Goal: Obtain resource: Obtain resource

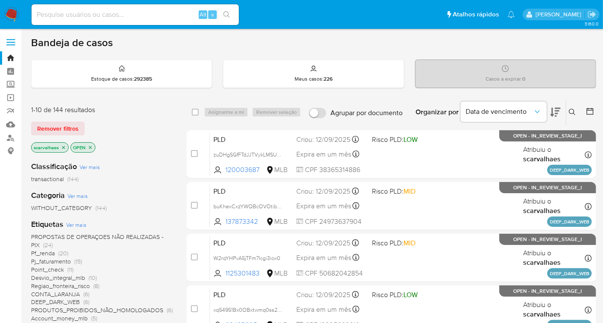
scroll to position [48, 0]
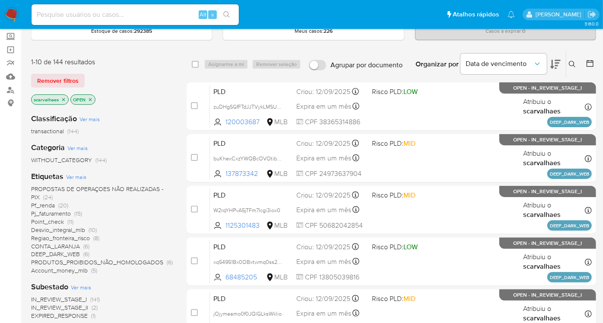
click at [75, 254] on span "DEEP_DARK_WEB" at bounding box center [55, 254] width 49 height 9
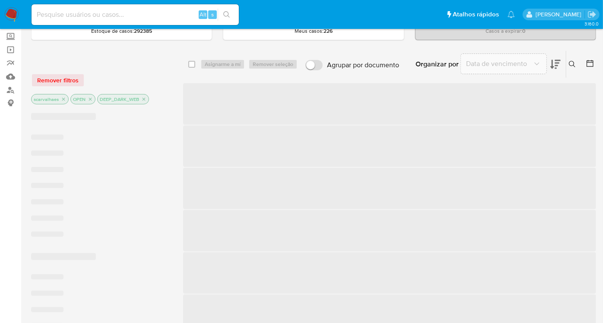
click at [75, 254] on span "‌" at bounding box center [63, 257] width 65 height 7
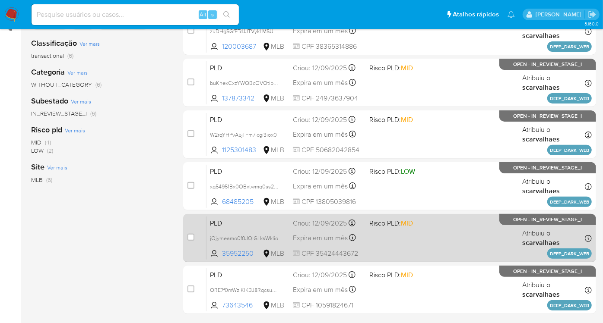
scroll to position [58, 0]
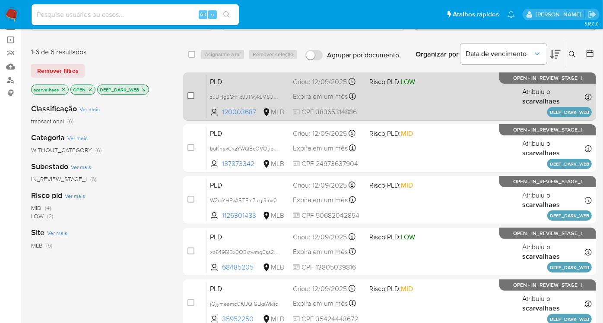
click at [190, 95] on input "checkbox" at bounding box center [190, 95] width 7 height 7
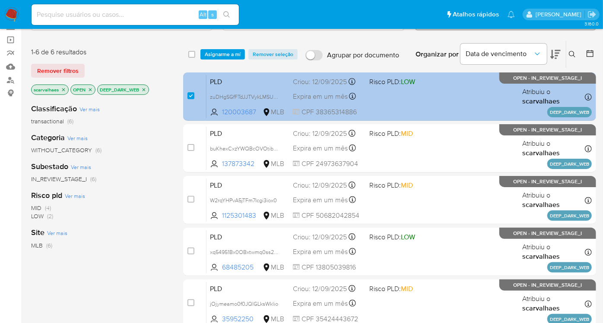
click at [195, 96] on div "case-item-checkbox Incapaz de atribuir o caso" at bounding box center [196, 97] width 19 height 44
click at [196, 94] on div "case-item-checkbox Incapaz de atribuir o caso" at bounding box center [196, 97] width 19 height 44
click at [187, 96] on div "case-item-checkbox Incapaz de atribuir o caso PLD zuDHgSGfFTdJJTVykLMSU7VV 1200…" at bounding box center [389, 97] width 413 height 48
click at [190, 96] on input "checkbox" at bounding box center [190, 95] width 7 height 7
checkbox input "false"
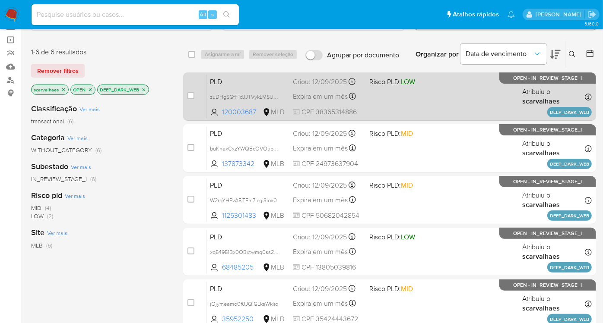
click at [444, 107] on div "PLD zuDHgSGfFTdJJTVykLMSU7VV 120003687 MLB Risco PLD: LOW Criou: 12/09/2025 Cri…" at bounding box center [398, 97] width 385 height 44
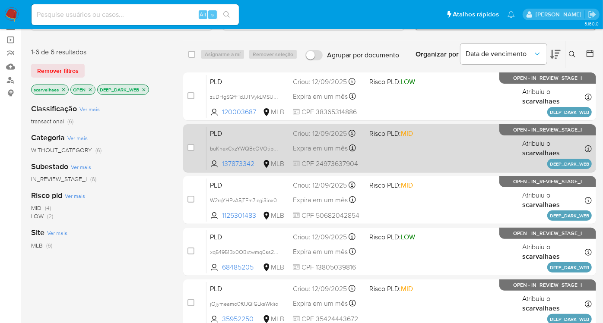
click at [434, 158] on div "PLD buKhexCxzYWQBcOVOtibx5Er 137873342 MLB Risco PLD: MID Criou: 12/09/2025 Cri…" at bounding box center [398, 149] width 385 height 44
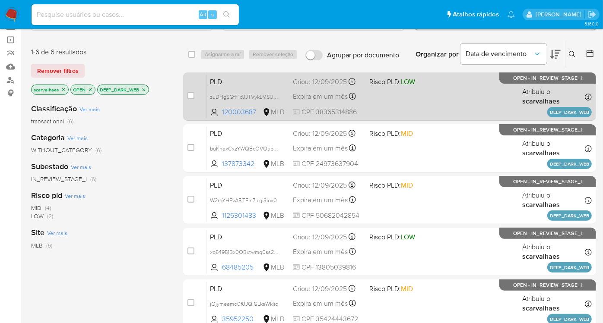
click at [407, 100] on div "PLD zuDHgSGfFTdJJTVykLMSU7VV 120003687 MLB Risco PLD: LOW Criou: 12/09/2025 Cri…" at bounding box center [398, 97] width 385 height 44
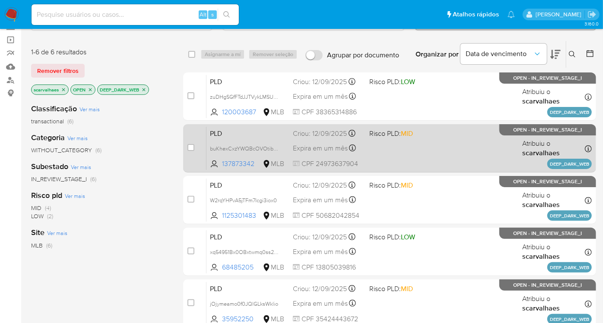
click at [416, 156] on div "PLD buKhexCxzYWQBcOVOtibx5Er 137873342 MLB Risco PLD: MID Criou: 12/09/2025 Cri…" at bounding box center [398, 149] width 385 height 44
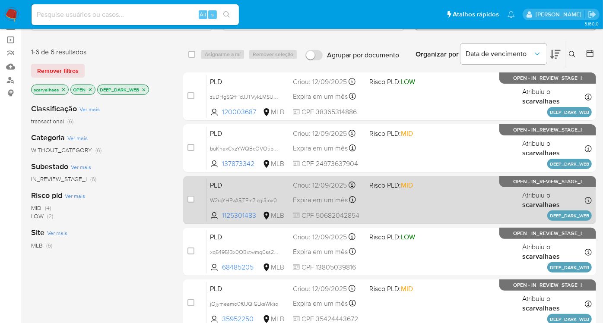
click at [388, 206] on div "PLD W2rqYHPvA5jTFm7Icgi3iox0 1125301483 MLB Risco PLD: MID Criou: 12/09/2025 Cr…" at bounding box center [398, 200] width 385 height 44
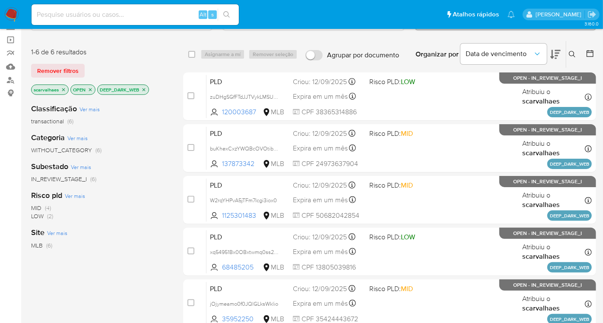
click at [145, 87] on icon "close-filter" at bounding box center [143, 89] width 5 height 5
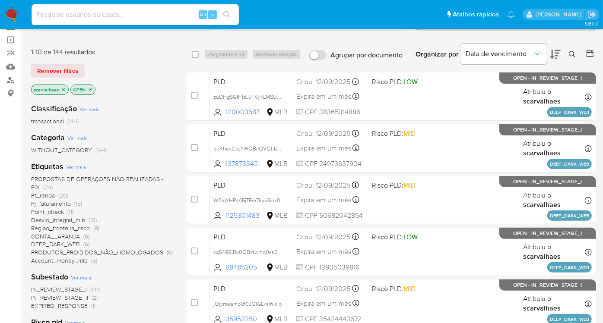
click at [43, 194] on span "Pf_renda" at bounding box center [43, 195] width 24 height 9
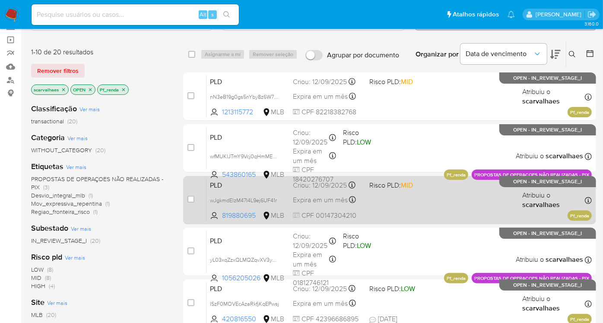
scroll to position [10, 0]
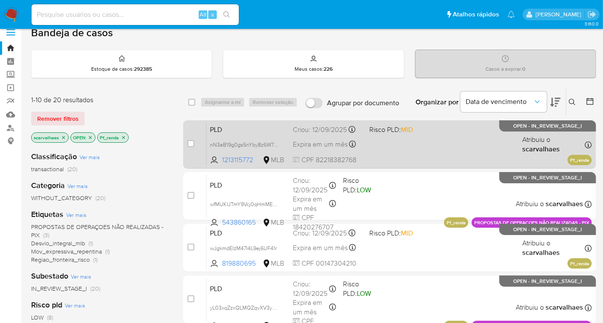
click at [415, 144] on span at bounding box center [404, 145] width 70 height 2
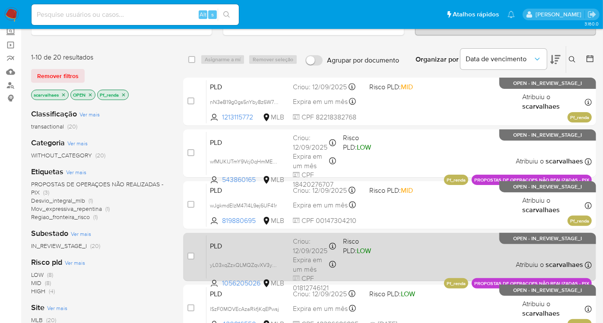
scroll to position [154, 0]
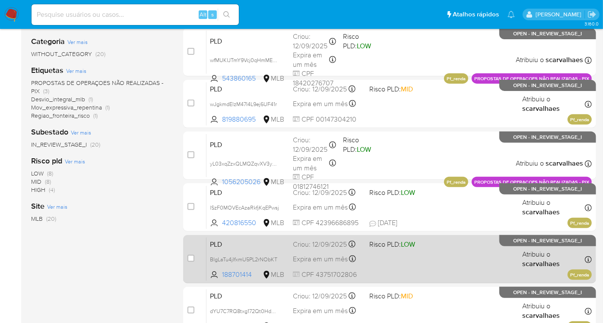
click at [379, 254] on div "PLD BIgLaTu4jIfxmU5PL2rNObKT 188701414 MLB Risco PLD: LOW Criou: 12/09/2025 Cri…" at bounding box center [398, 260] width 385 height 44
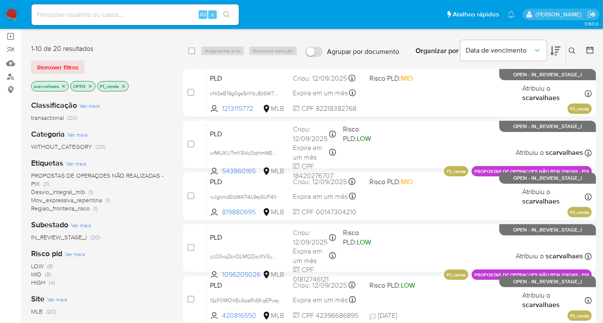
scroll to position [58, 0]
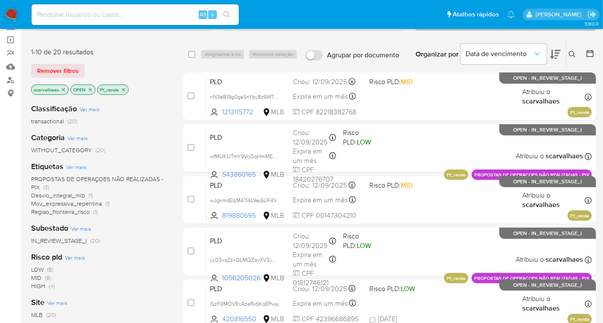
click at [125, 87] on icon "close-filter" at bounding box center [123, 89] width 5 height 5
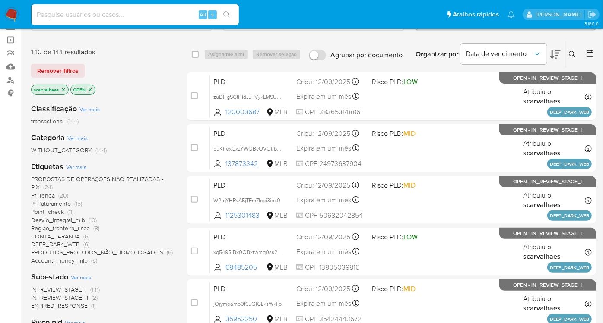
click at [79, 262] on span "Account_money_mlb" at bounding box center [59, 261] width 57 height 9
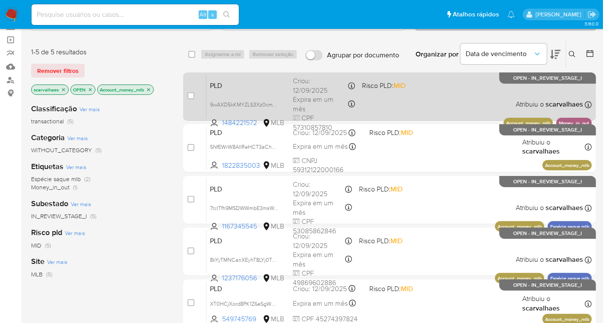
click at [403, 106] on div "PLD 9wAXD5kKMYZLS3Xz0cmVfOqZ 1484221572 MLB Risco PLD: MID Criou: 12/09/2025 Cr…" at bounding box center [398, 97] width 385 height 44
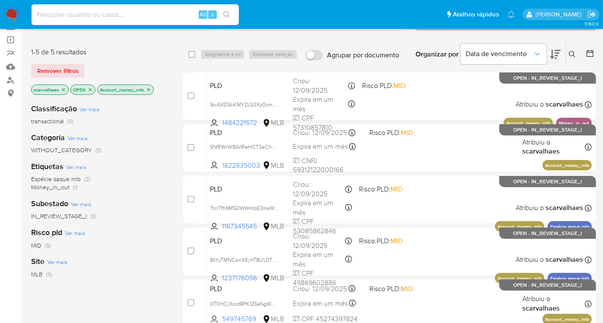
paste input "zY7kI7UsCfsaW4BV3pk05abN"
type input "zY7kI7UsCfsaW4BV3pk05abN"
click at [223, 17] on icon "search-icon" at bounding box center [226, 14] width 7 height 7
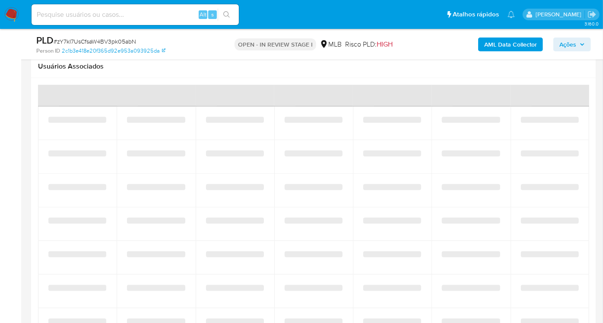
select select "10"
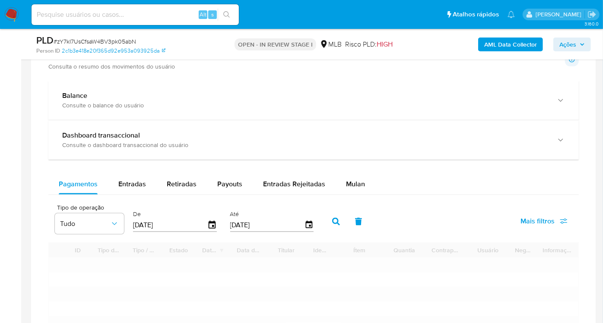
scroll to position [672, 0]
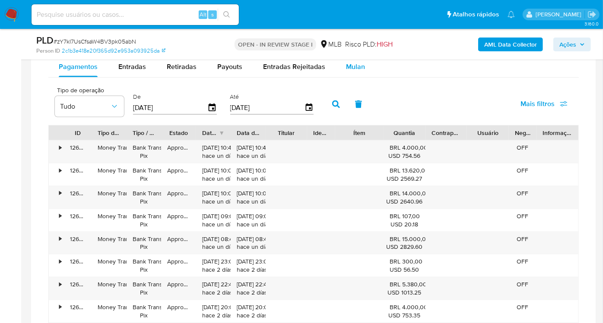
click at [350, 70] on span "Mulan" at bounding box center [355, 67] width 19 height 10
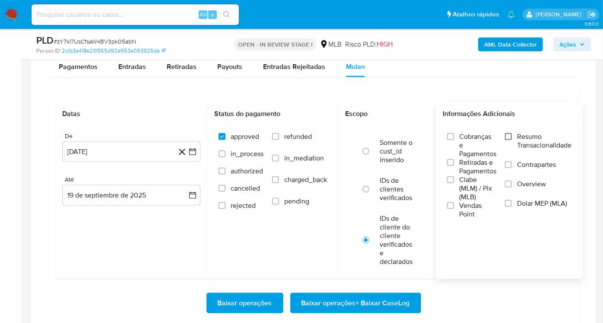
click at [510, 136] on input "Resumo Transacionalidade" at bounding box center [508, 136] width 7 height 7
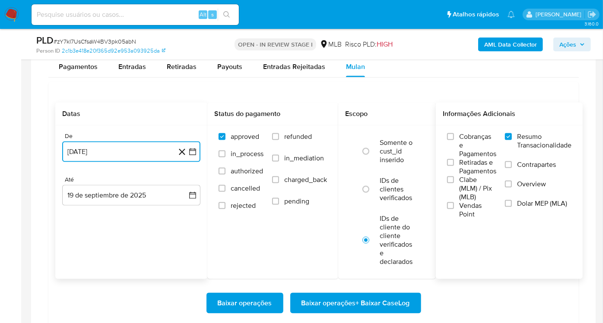
click at [194, 153] on icon "button" at bounding box center [192, 152] width 9 height 9
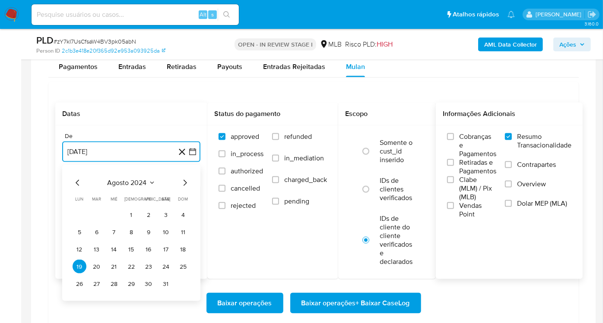
click at [183, 181] on icon "Mes siguiente" at bounding box center [185, 183] width 10 height 10
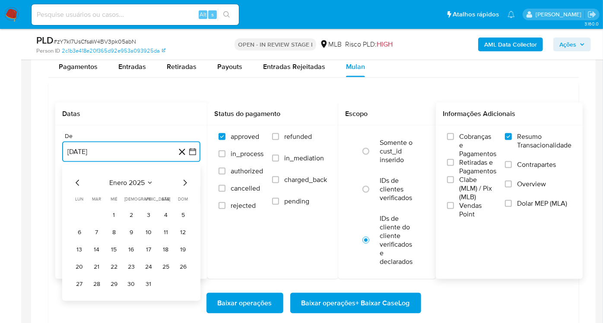
click at [183, 181] on icon "Mes siguiente" at bounding box center [185, 183] width 10 height 10
click at [120, 266] on button "19" at bounding box center [114, 267] width 14 height 14
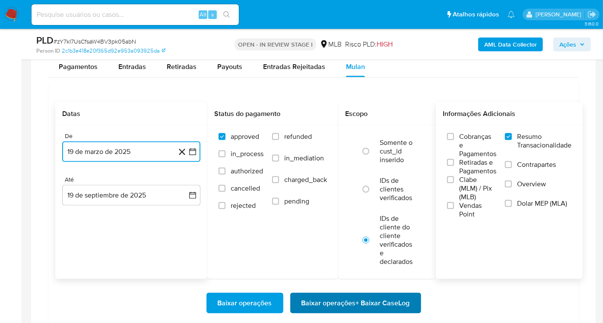
click at [383, 298] on span "Baixar operações + Baixar CaseLog" at bounding box center [355, 303] width 108 height 19
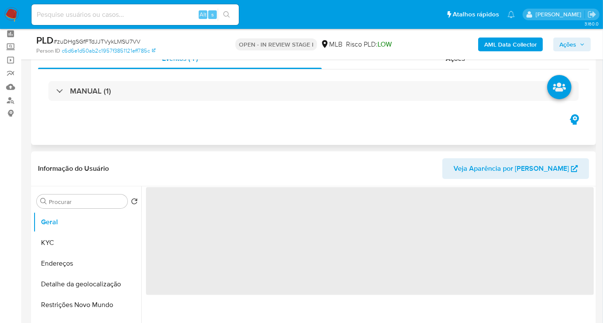
scroll to position [96, 0]
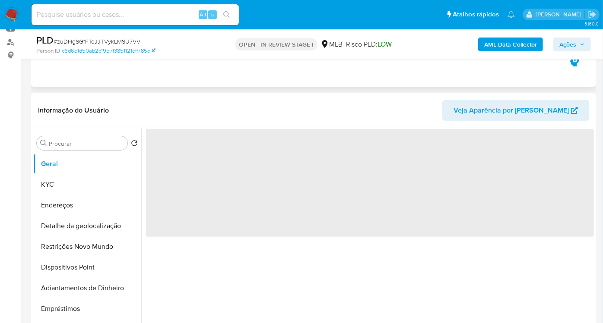
select select "10"
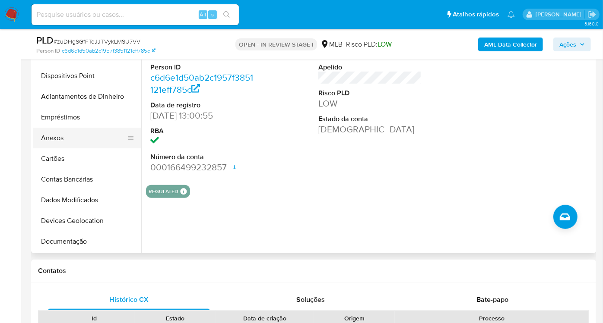
click at [78, 139] on button "Anexos" at bounding box center [83, 138] width 101 height 21
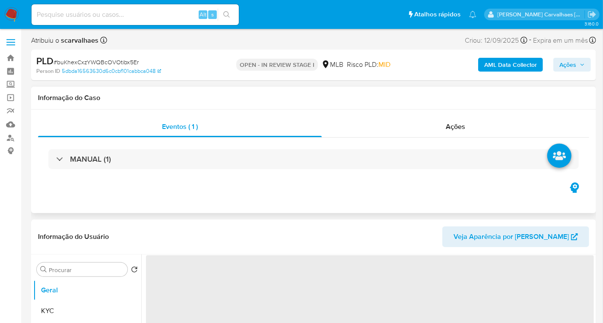
scroll to position [48, 0]
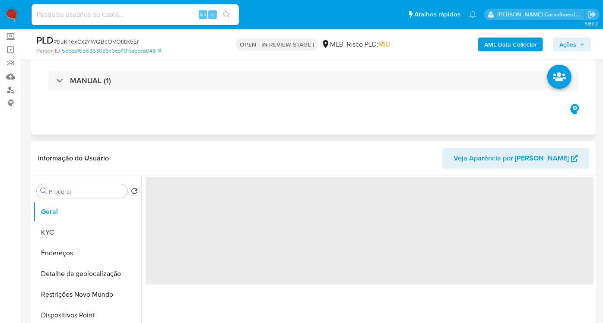
select select "10"
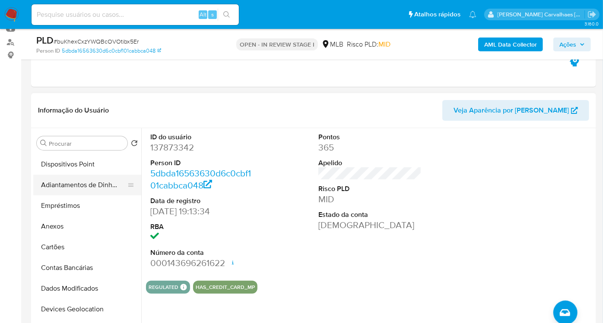
scroll to position [96, 0]
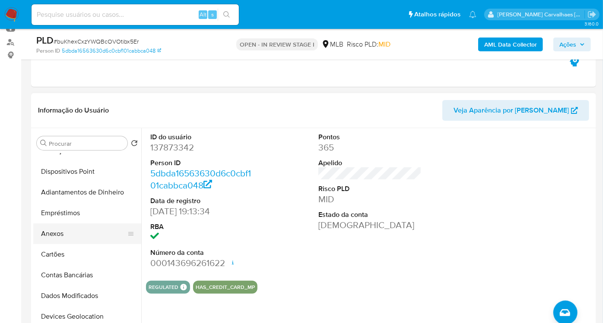
click at [83, 237] on button "Anexos" at bounding box center [83, 234] width 101 height 21
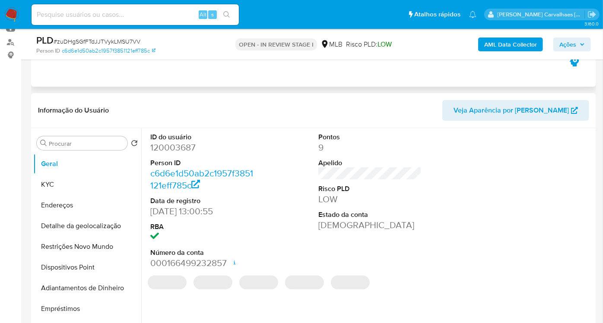
select select "10"
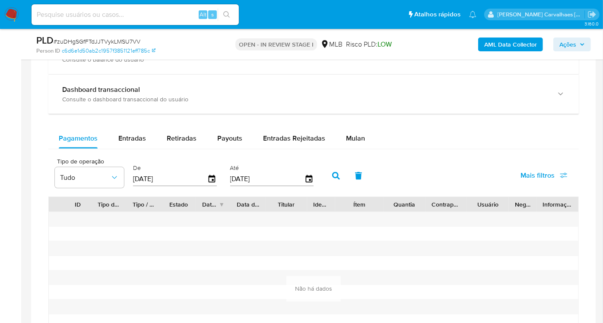
scroll to position [720, 0]
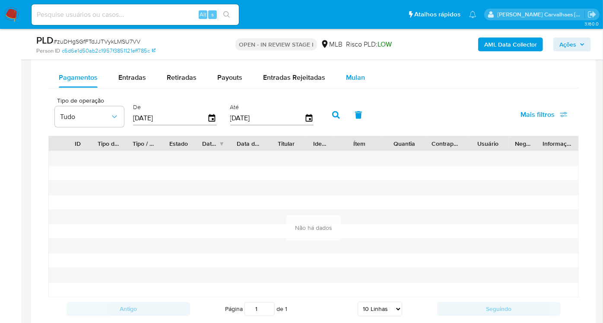
click at [350, 77] on span "Mulan" at bounding box center [355, 78] width 19 height 10
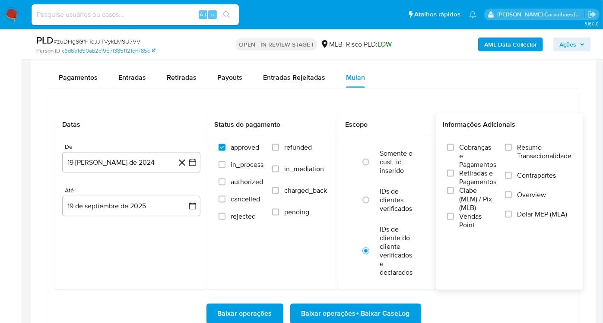
click at [511, 149] on label "Resumo Transacionalidade" at bounding box center [538, 157] width 67 height 28
click at [511, 149] on input "Resumo Transacionalidade" at bounding box center [508, 147] width 7 height 7
click at [186, 165] on icon at bounding box center [182, 163] width 11 height 11
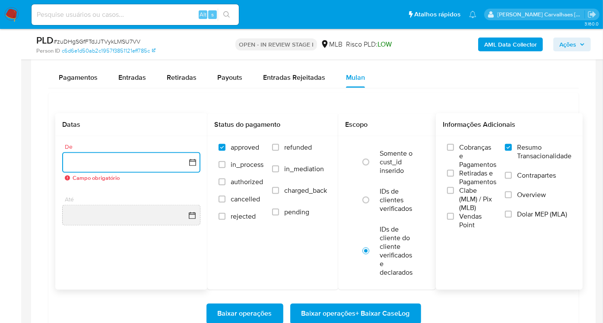
click at [190, 165] on button "button" at bounding box center [131, 162] width 138 height 21
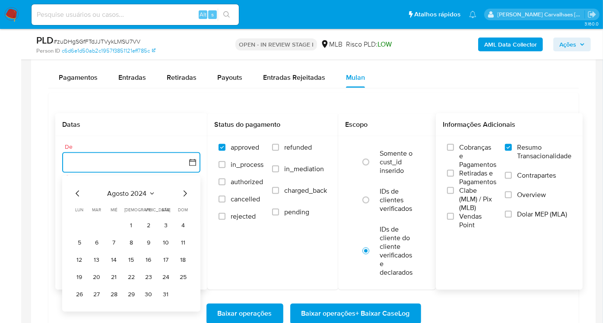
click at [185, 193] on icon "Mes siguiente" at bounding box center [185, 194] width 10 height 10
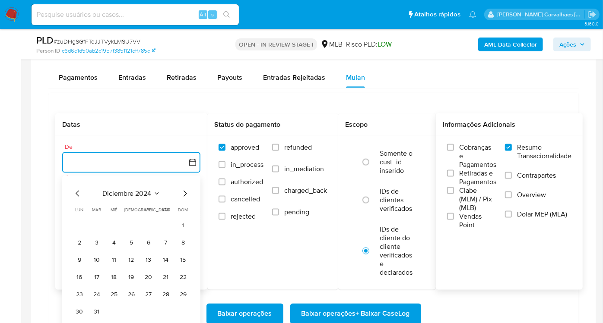
click at [185, 193] on icon "Mes siguiente" at bounding box center [185, 194] width 10 height 10
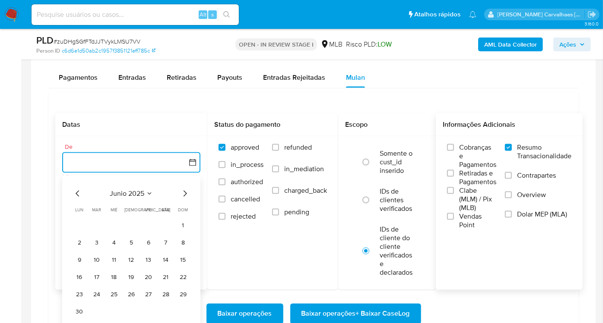
click at [185, 193] on icon "Mes siguiente" at bounding box center [185, 194] width 10 height 10
click at [79, 192] on icon "Mes anterior" at bounding box center [78, 194] width 10 height 10
click at [164, 261] on button "19" at bounding box center [166, 261] width 14 height 14
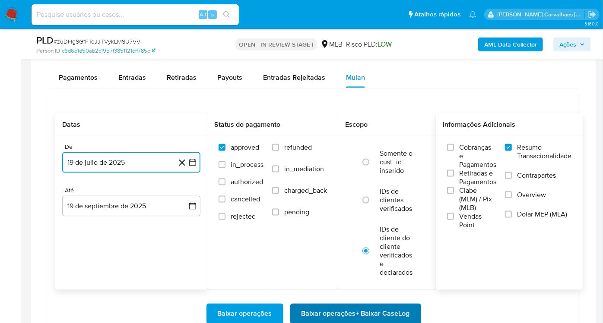
click at [356, 310] on span "Baixar operações + Baixar CaseLog" at bounding box center [355, 314] width 108 height 19
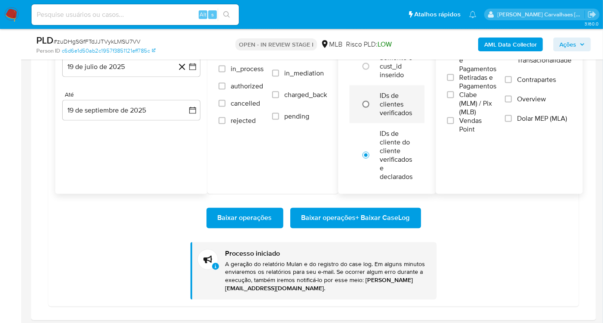
scroll to position [815, 0]
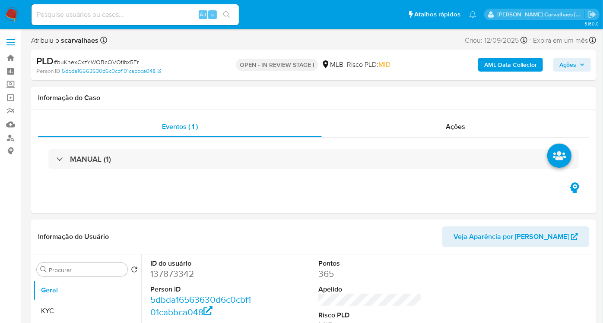
select select "10"
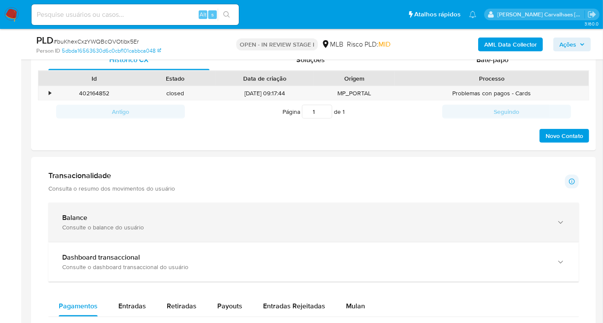
scroll to position [576, 0]
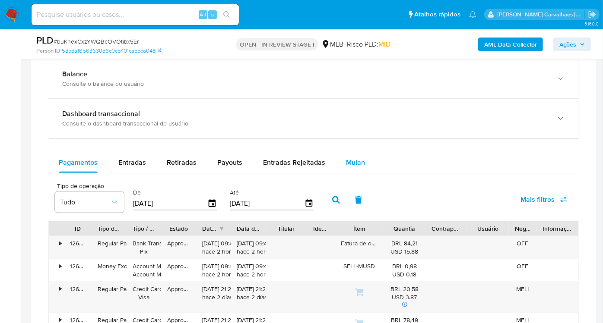
click at [357, 161] on span "Mulan" at bounding box center [355, 163] width 19 height 10
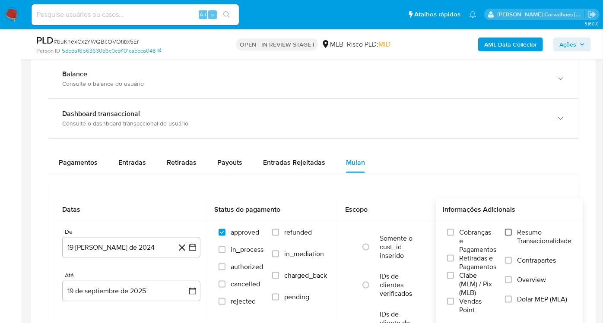
click at [509, 233] on input "Resumo Transacionalidade" at bounding box center [508, 232] width 7 height 7
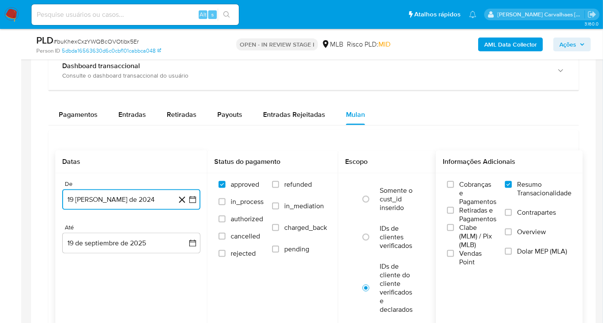
click at [193, 197] on icon "button" at bounding box center [192, 200] width 7 height 7
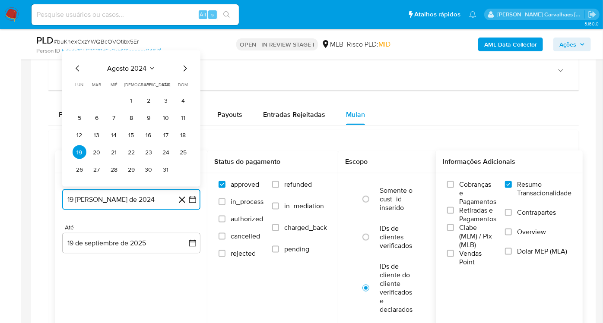
click at [184, 67] on icon "Mes siguiente" at bounding box center [185, 68] width 10 height 10
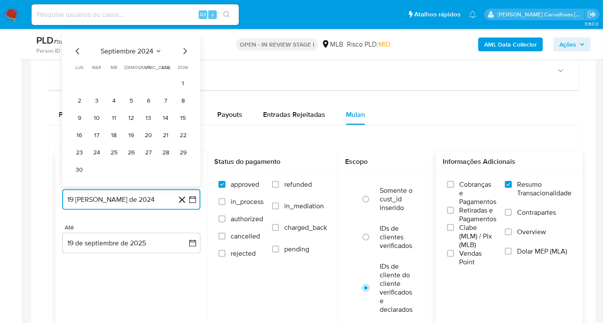
click at [185, 51] on icon "Mes siguiente" at bounding box center [185, 51] width 3 height 6
click at [184, 66] on icon "Mes siguiente" at bounding box center [185, 68] width 10 height 10
click at [185, 51] on icon "Mes siguiente" at bounding box center [185, 51] width 3 height 6
click at [184, 66] on icon "Mes siguiente" at bounding box center [185, 68] width 10 height 10
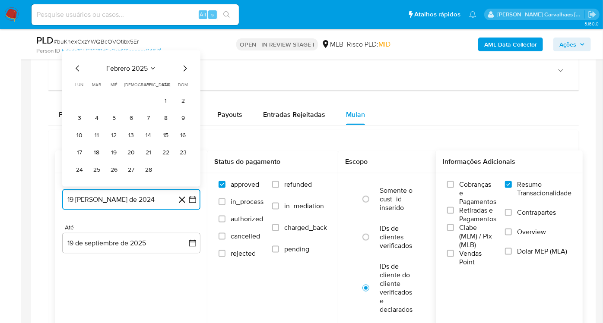
click at [184, 66] on icon "Mes siguiente" at bounding box center [185, 68] width 10 height 10
click at [184, 53] on icon "Mes siguiente" at bounding box center [185, 51] width 3 height 6
click at [184, 67] on icon "Mes siguiente" at bounding box center [185, 68] width 10 height 10
click at [184, 50] on icon "Mes siguiente" at bounding box center [185, 51] width 10 height 10
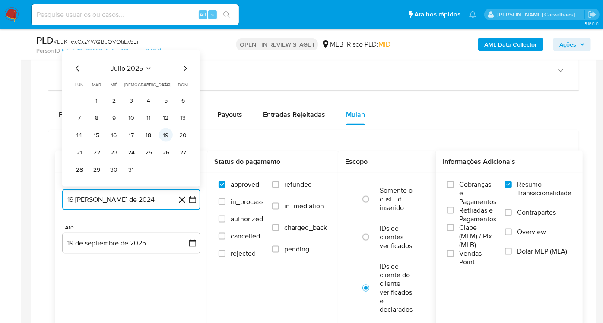
click at [164, 133] on button "19" at bounding box center [166, 135] width 14 height 14
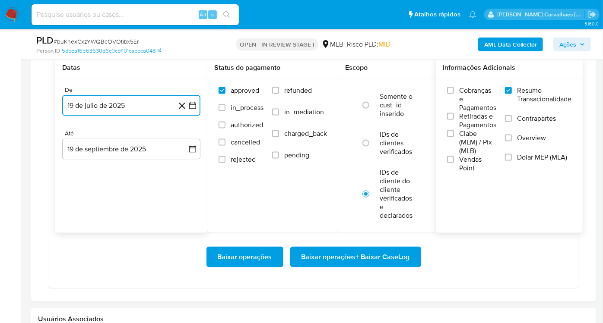
scroll to position [720, 0]
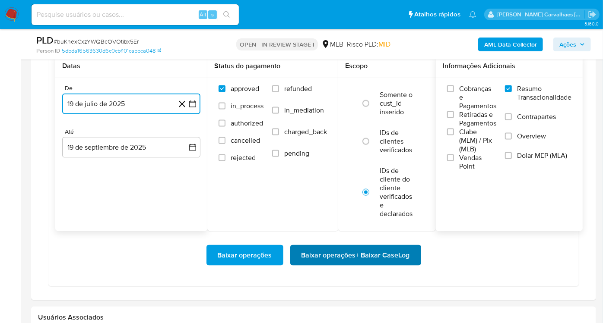
click at [370, 253] on span "Baixar operações + Baixar CaseLog" at bounding box center [355, 255] width 108 height 19
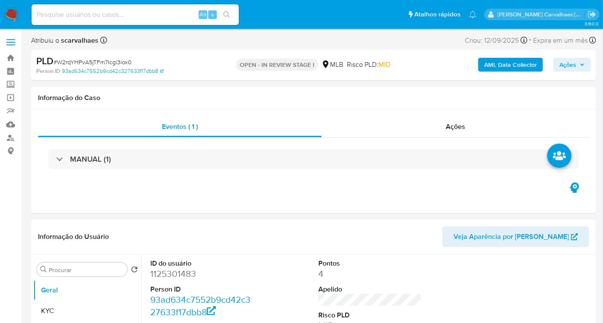
select select "10"
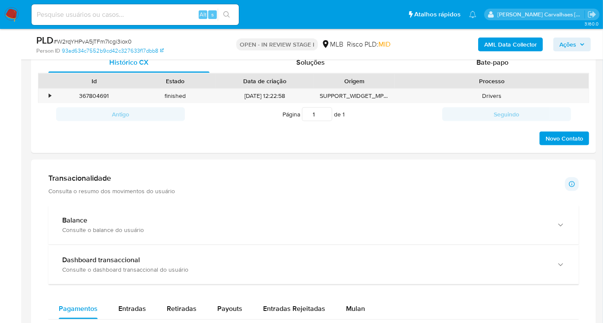
scroll to position [528, 0]
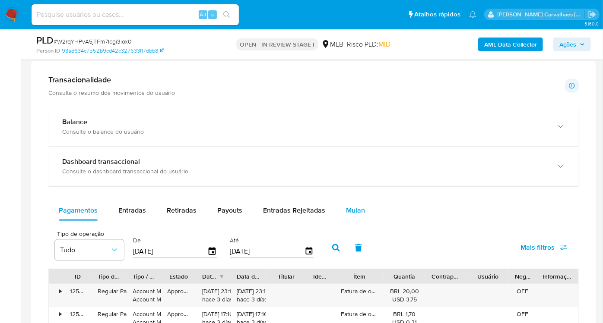
click at [355, 212] on span "Mulan" at bounding box center [355, 211] width 19 height 10
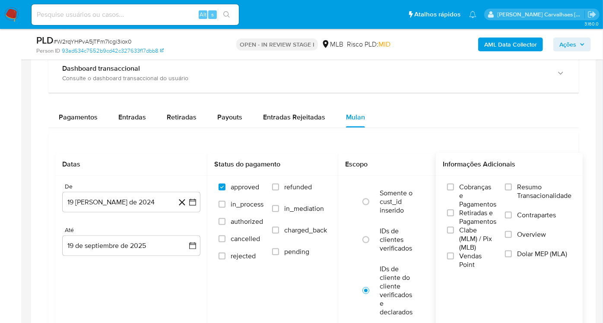
scroll to position [624, 0]
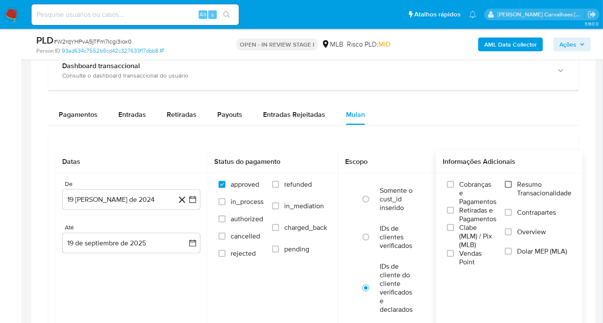
click at [512, 184] on input "Resumo Transacionalidade" at bounding box center [508, 184] width 7 height 7
click at [192, 200] on icon "button" at bounding box center [192, 200] width 9 height 9
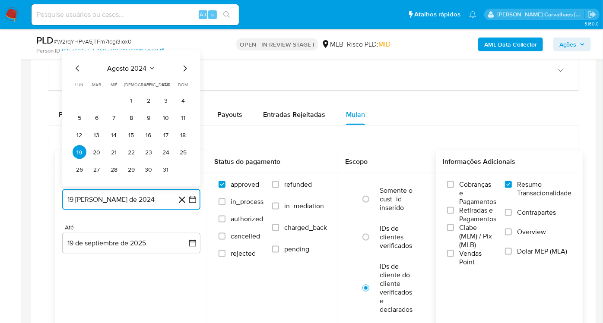
click at [185, 67] on icon "Mes siguiente" at bounding box center [185, 68] width 10 height 10
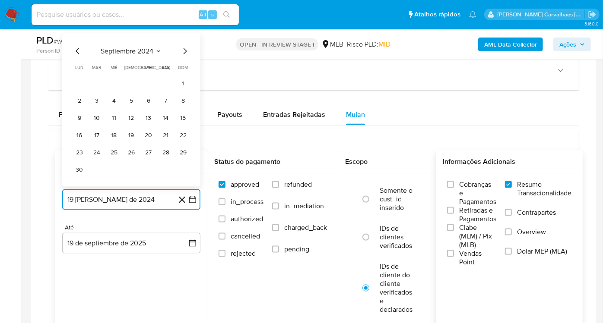
click at [184, 51] on icon "Mes siguiente" at bounding box center [185, 51] width 10 height 10
click at [184, 63] on icon "Mes siguiente" at bounding box center [185, 68] width 10 height 10
click at [184, 48] on icon "Mes siguiente" at bounding box center [185, 51] width 3 height 6
click at [183, 63] on icon "Mes siguiente" at bounding box center [185, 68] width 10 height 10
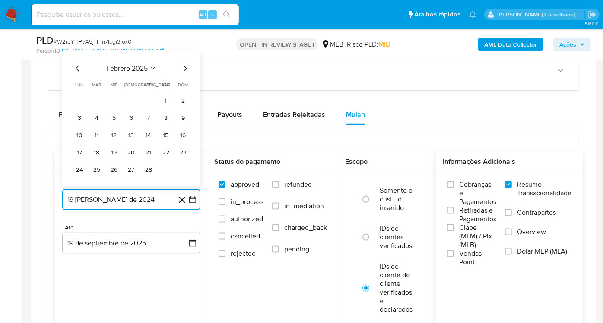
click at [184, 67] on icon "Mes siguiente" at bounding box center [185, 68] width 10 height 10
click at [182, 51] on icon "Mes siguiente" at bounding box center [185, 51] width 10 height 10
click at [185, 64] on icon "Mes siguiente" at bounding box center [185, 68] width 10 height 10
click at [184, 67] on icon "Mes siguiente" at bounding box center [185, 68] width 10 height 10
click at [184, 50] on icon "Mes siguiente" at bounding box center [185, 51] width 10 height 10
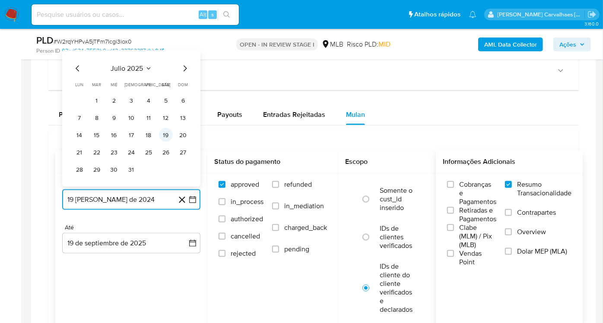
click at [164, 133] on button "19" at bounding box center [166, 135] width 14 height 14
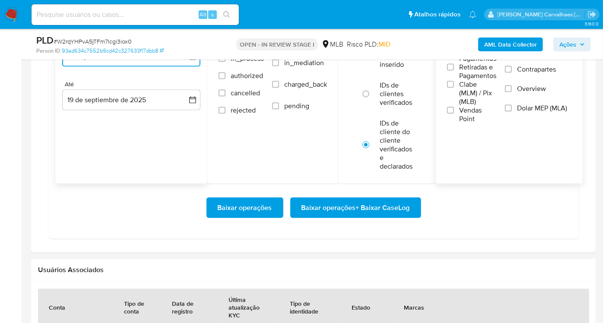
scroll to position [767, 0]
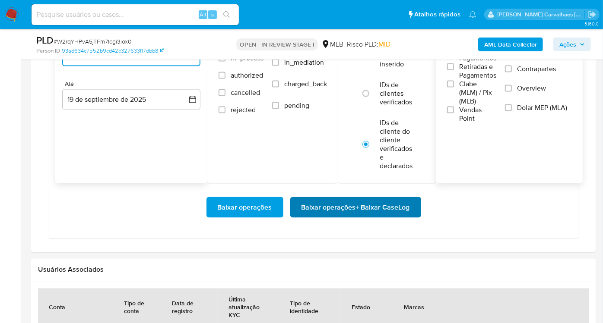
click at [356, 209] on span "Baixar operações + Baixar CaseLog" at bounding box center [355, 207] width 108 height 19
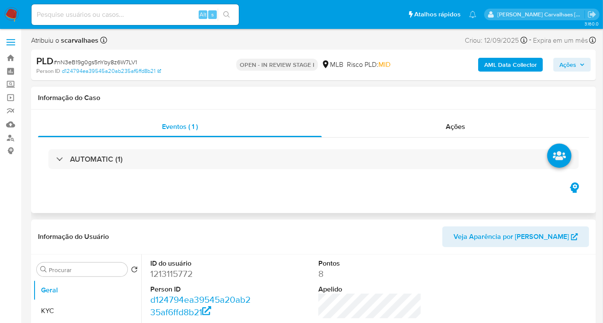
select select "10"
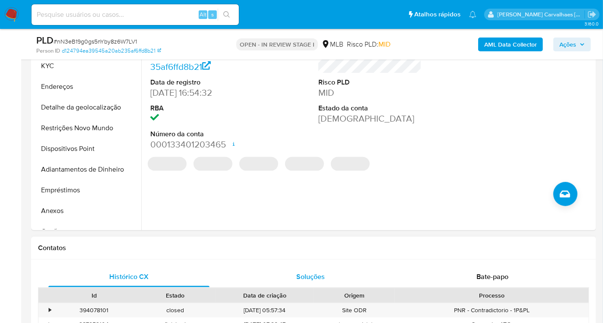
scroll to position [288, 0]
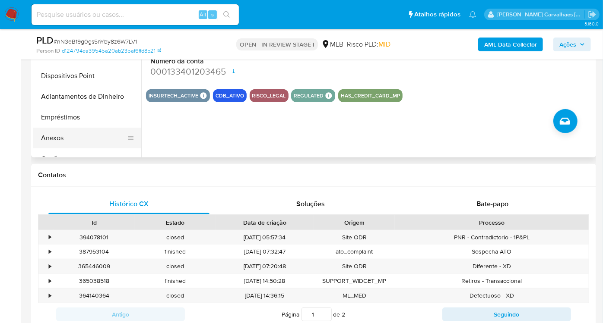
click at [95, 137] on button "Anexos" at bounding box center [83, 138] width 101 height 21
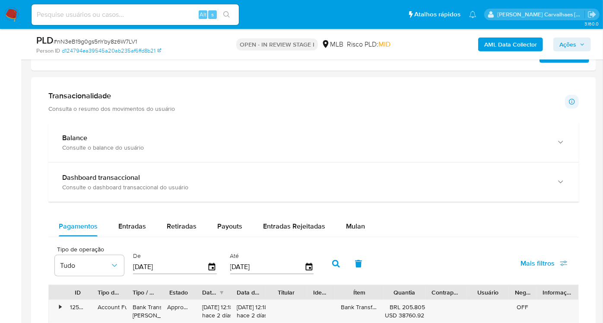
scroll to position [576, 0]
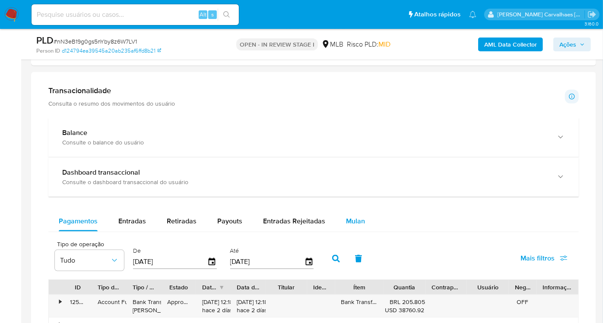
click at [346, 220] on span "Mulan" at bounding box center [355, 221] width 19 height 10
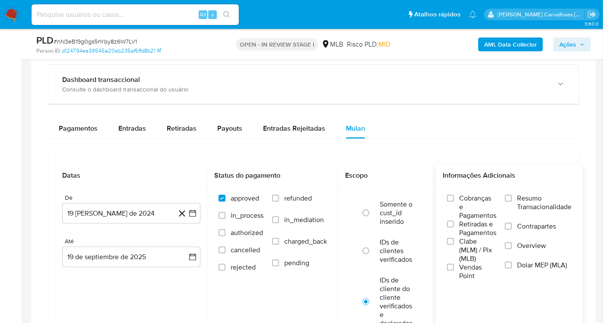
scroll to position [720, 0]
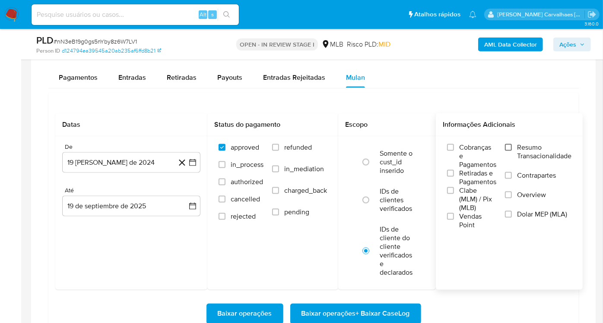
click at [512, 146] on input "Resumo Transacionalidade" at bounding box center [508, 147] width 7 height 7
click at [193, 161] on icon "button" at bounding box center [192, 162] width 9 height 9
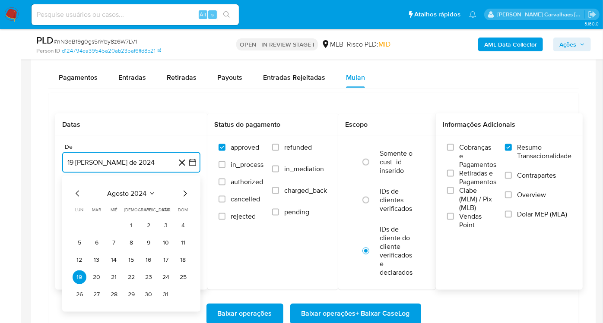
click at [186, 193] on icon "Mes siguiente" at bounding box center [185, 194] width 10 height 10
click at [185, 193] on icon "Mes siguiente" at bounding box center [185, 194] width 3 height 6
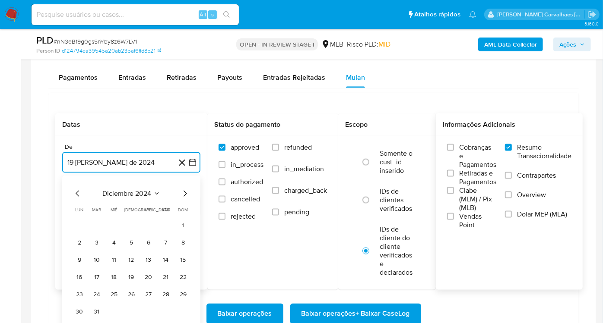
click at [185, 193] on icon "Mes siguiente" at bounding box center [185, 194] width 3 height 6
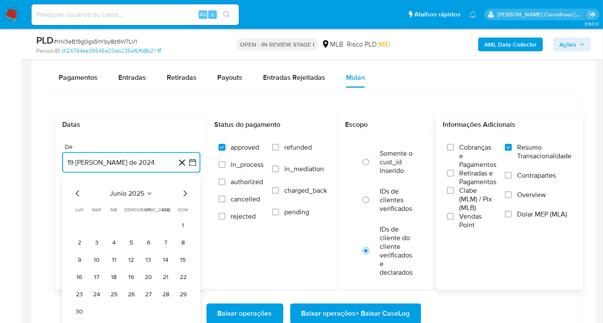
click at [185, 193] on icon "Mes siguiente" at bounding box center [185, 194] width 3 height 6
click at [166, 259] on button "19" at bounding box center [166, 261] width 14 height 14
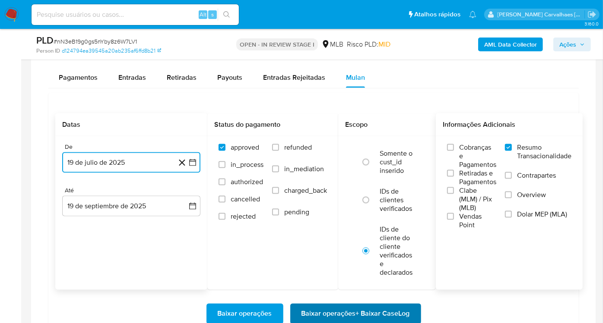
click at [346, 311] on span "Baixar operações + Baixar CaseLog" at bounding box center [355, 314] width 108 height 19
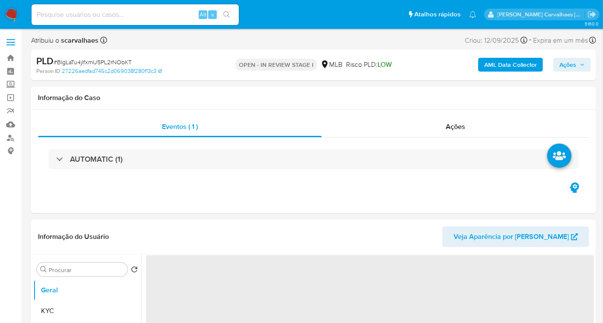
select select "10"
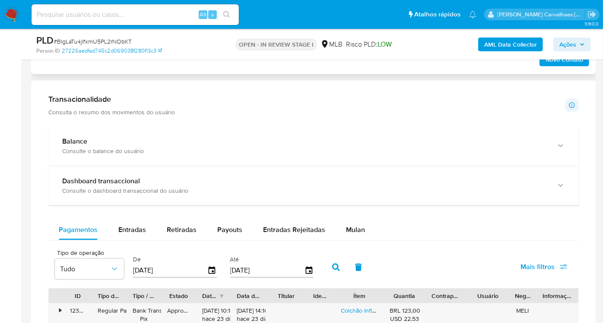
scroll to position [576, 0]
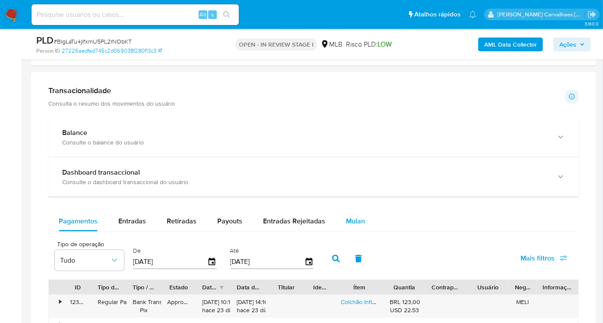
click at [356, 216] on span "Mulan" at bounding box center [355, 221] width 19 height 10
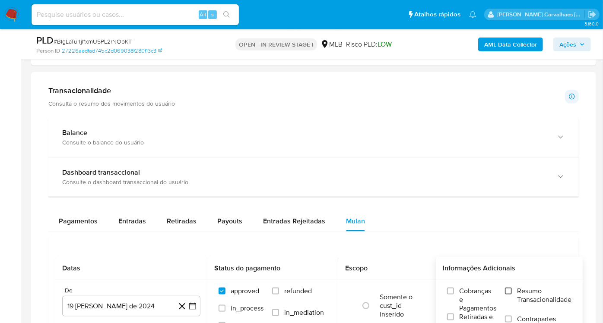
click at [510, 290] on input "Resumo Transacionalidade" at bounding box center [508, 291] width 7 height 7
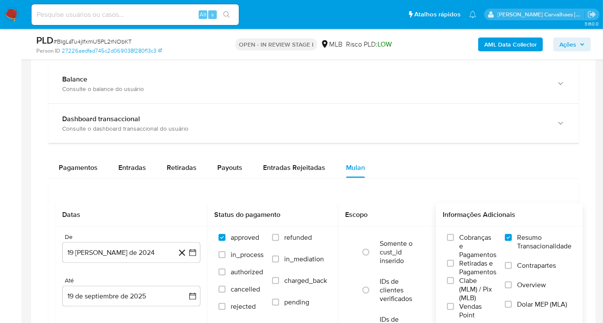
scroll to position [672, 0]
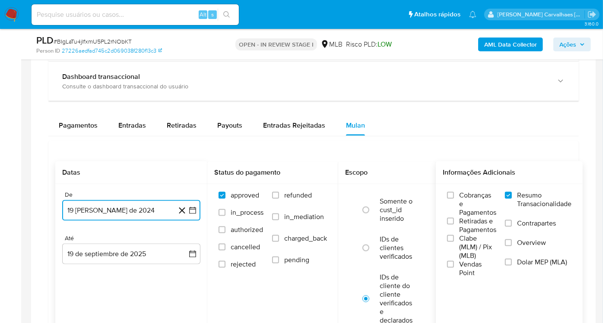
click at [192, 206] on icon "button" at bounding box center [192, 210] width 9 height 9
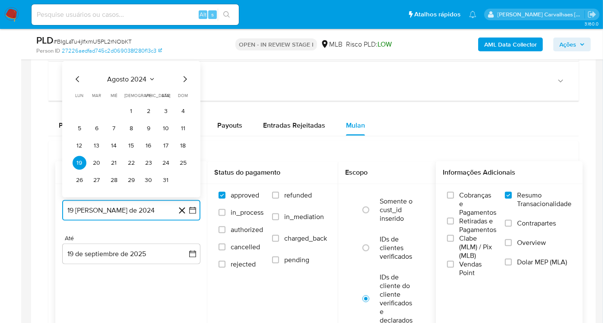
click at [182, 78] on icon "Mes siguiente" at bounding box center [185, 79] width 10 height 10
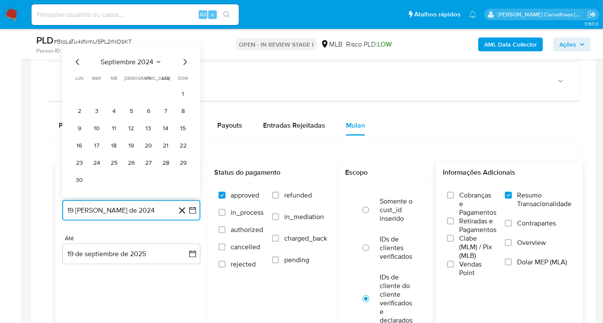
click at [184, 63] on icon "Mes siguiente" at bounding box center [185, 62] width 3 height 6
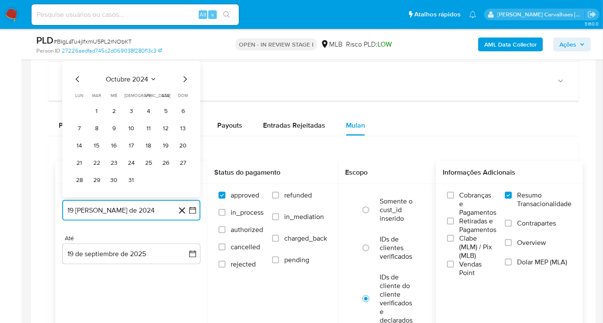
click at [184, 76] on icon "Mes siguiente" at bounding box center [185, 79] width 10 height 10
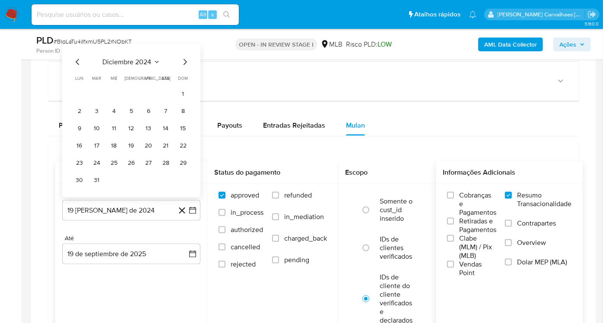
click at [184, 76] on span "dom" at bounding box center [183, 78] width 10 height 6
drag, startPoint x: 184, startPoint y: 76, endPoint x: 184, endPoint y: 60, distance: 15.6
click at [184, 60] on icon "Mes siguiente" at bounding box center [185, 62] width 10 height 10
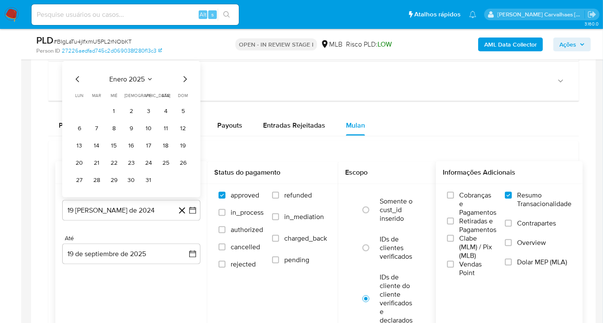
click at [184, 76] on icon "Mes siguiente" at bounding box center [185, 79] width 10 height 10
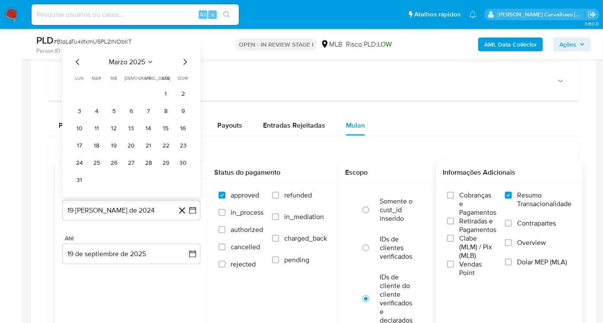
drag, startPoint x: 184, startPoint y: 76, endPoint x: 185, endPoint y: 62, distance: 14.3
click at [185, 62] on icon "Mes siguiente" at bounding box center [185, 62] width 10 height 10
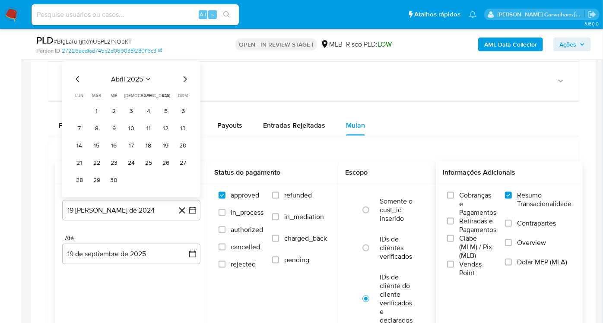
click at [181, 79] on icon "Mes siguiente" at bounding box center [185, 79] width 10 height 10
click at [183, 77] on icon "Mes siguiente" at bounding box center [185, 79] width 10 height 10
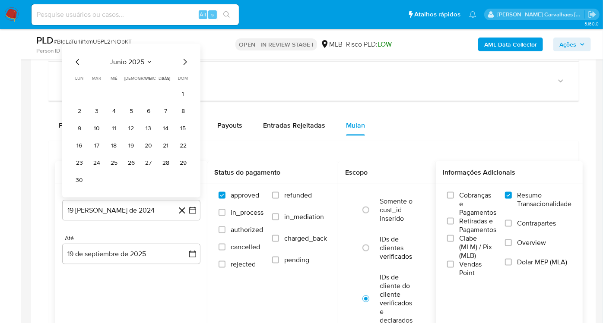
click at [185, 60] on icon "Mes siguiente" at bounding box center [185, 62] width 10 height 10
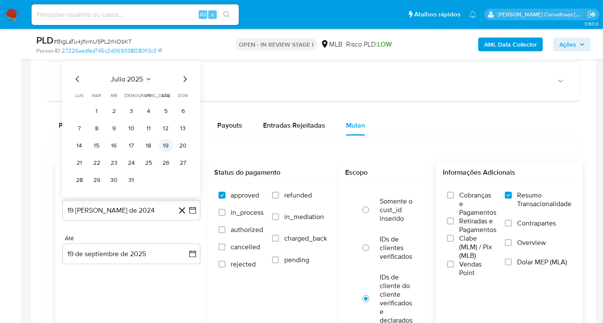
click at [161, 146] on button "19" at bounding box center [166, 146] width 14 height 14
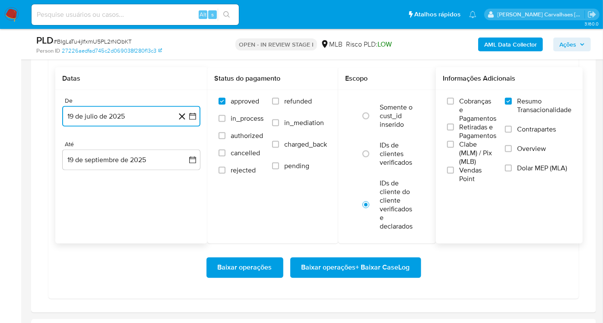
scroll to position [767, 0]
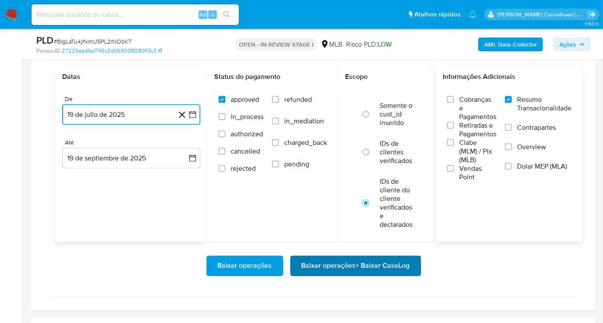
click at [392, 257] on span "Baixar operações + Baixar CaseLog" at bounding box center [355, 266] width 108 height 19
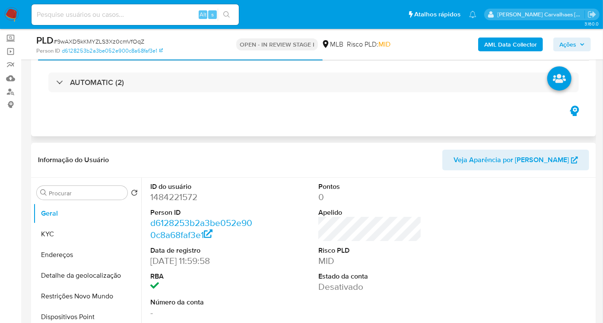
scroll to position [48, 0]
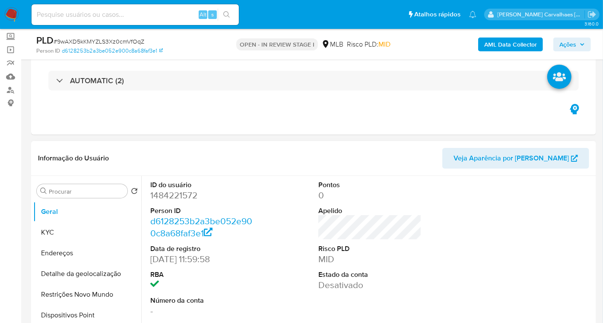
select select "10"
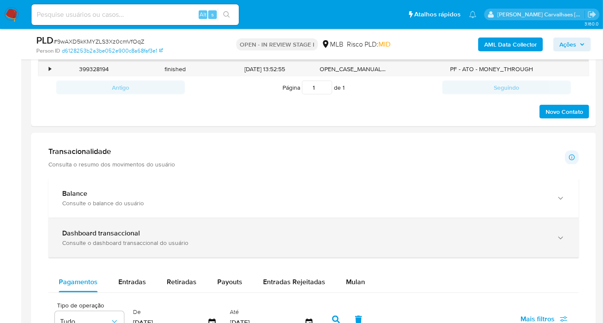
scroll to position [480, 0]
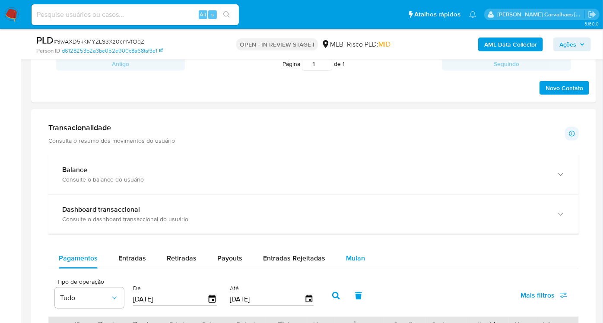
click at [348, 257] on span "Mulan" at bounding box center [355, 259] width 19 height 10
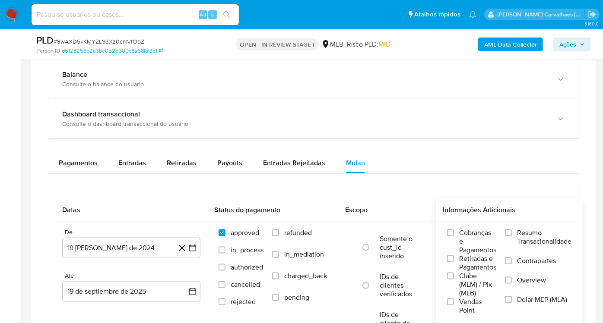
scroll to position [576, 0]
click at [512, 232] on input "Resumo Transacionalidade" at bounding box center [508, 232] width 7 height 7
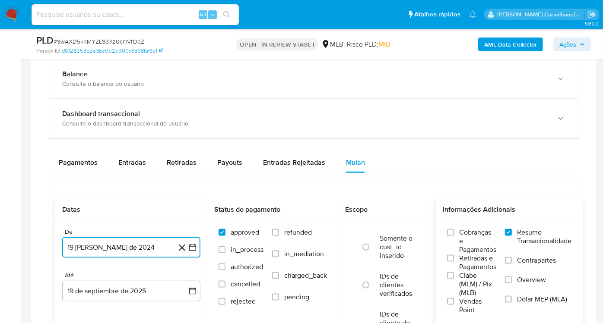
click at [194, 247] on icon "button" at bounding box center [192, 248] width 9 height 9
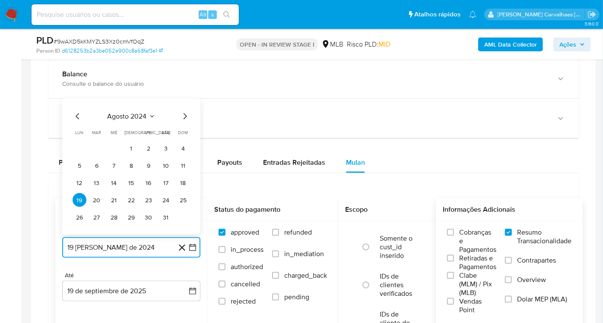
click at [187, 114] on icon "Mes siguiente" at bounding box center [185, 116] width 10 height 10
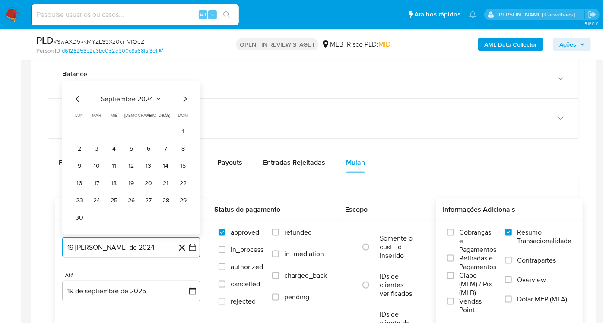
click at [183, 98] on icon "Mes siguiente" at bounding box center [185, 99] width 10 height 10
click at [185, 111] on icon "Mes siguiente" at bounding box center [185, 116] width 10 height 10
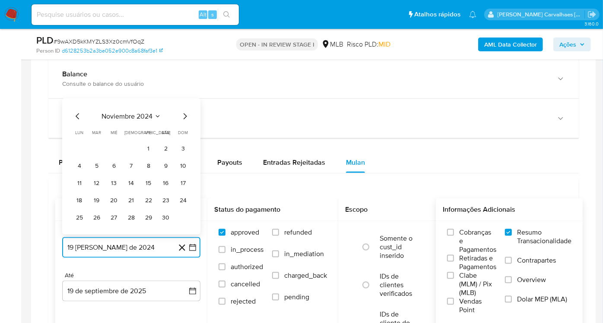
click at [185, 113] on icon "Mes siguiente" at bounding box center [185, 116] width 10 height 10
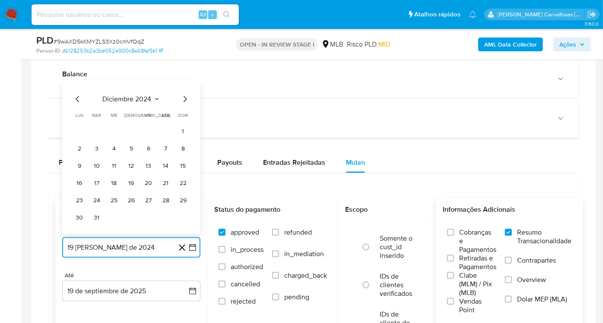
click at [185, 99] on icon "Mes siguiente" at bounding box center [185, 99] width 3 height 6
click at [185, 112] on icon "Mes siguiente" at bounding box center [185, 116] width 10 height 10
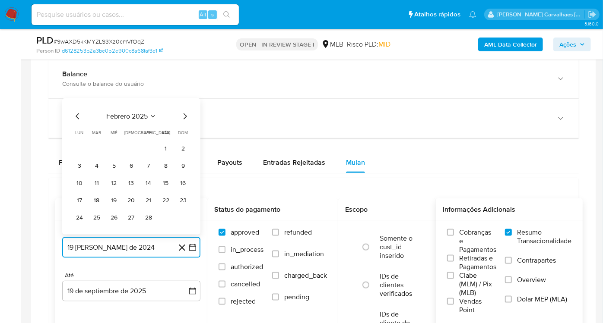
click at [185, 112] on icon "Mes siguiente" at bounding box center [185, 116] width 10 height 10
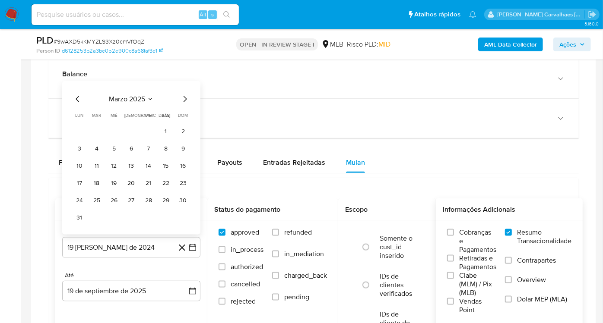
click at [185, 112] on span "dom" at bounding box center [183, 115] width 10 height 6
drag, startPoint x: 185, startPoint y: 112, endPoint x: 185, endPoint y: 100, distance: 12.5
click at [185, 100] on icon "Mes siguiente" at bounding box center [185, 99] width 10 height 10
click at [184, 112] on icon "Mes siguiente" at bounding box center [185, 116] width 10 height 10
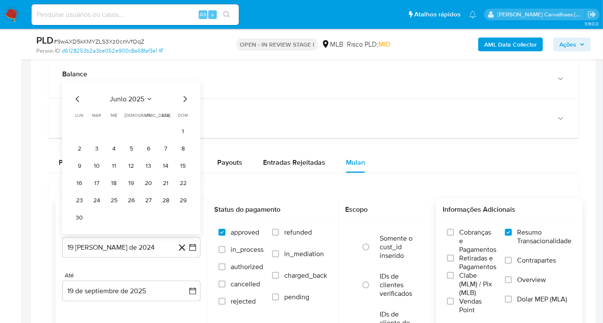
drag, startPoint x: 184, startPoint y: 112, endPoint x: 184, endPoint y: 95, distance: 16.8
click at [184, 95] on icon "Mes siguiente" at bounding box center [185, 99] width 10 height 10
click at [166, 177] on button "19" at bounding box center [166, 183] width 14 height 14
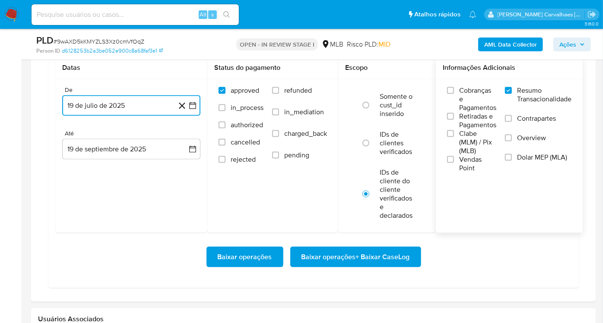
scroll to position [720, 0]
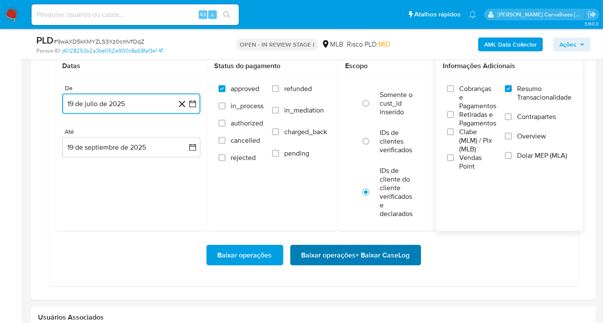
click at [324, 250] on span "Baixar operações + Baixar CaseLog" at bounding box center [355, 255] width 108 height 19
